Goal: Information Seeking & Learning: Learn about a topic

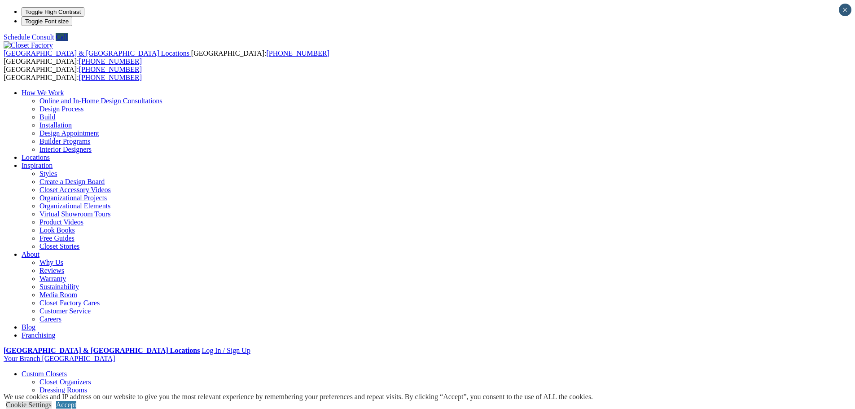
click at [62, 315] on link "Careers" at bounding box center [51, 319] width 22 height 8
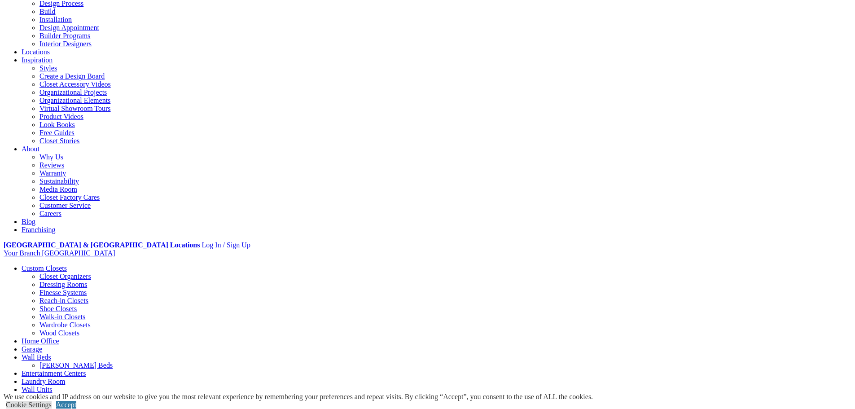
scroll to position [90, 0]
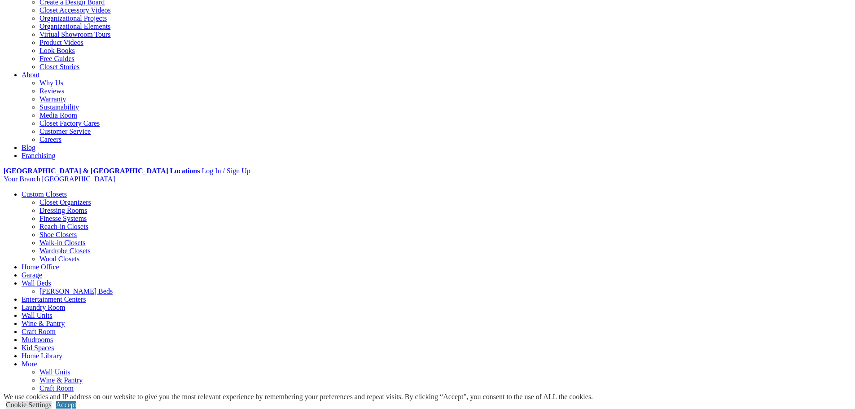
scroll to position [135, 0]
